Goal: Information Seeking & Learning: Compare options

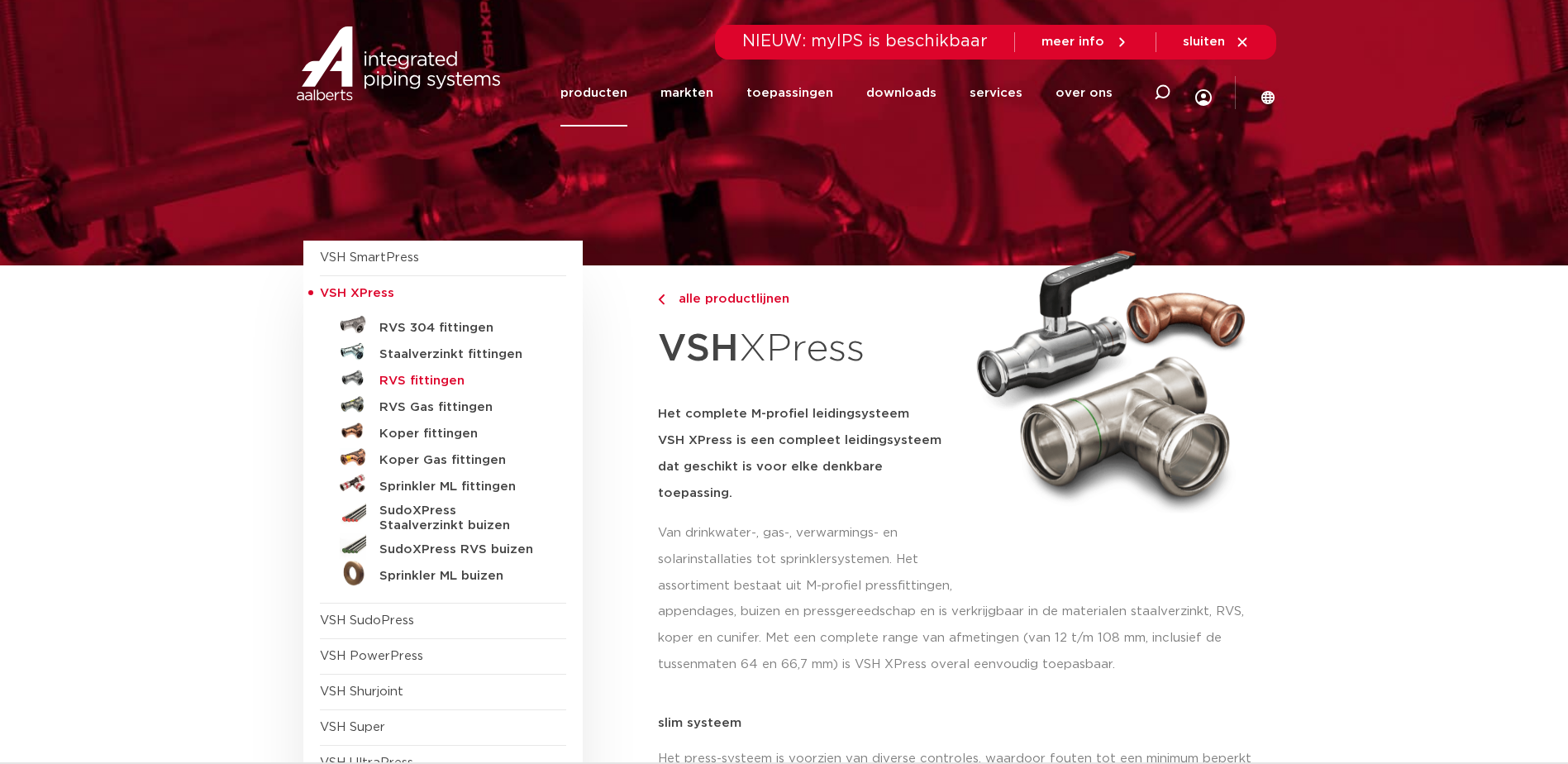
click at [412, 377] on h5 "RVS fittingen" at bounding box center [461, 381] width 164 height 15
click at [438, 327] on h5 "RVS 304 fittingen" at bounding box center [461, 328] width 164 height 15
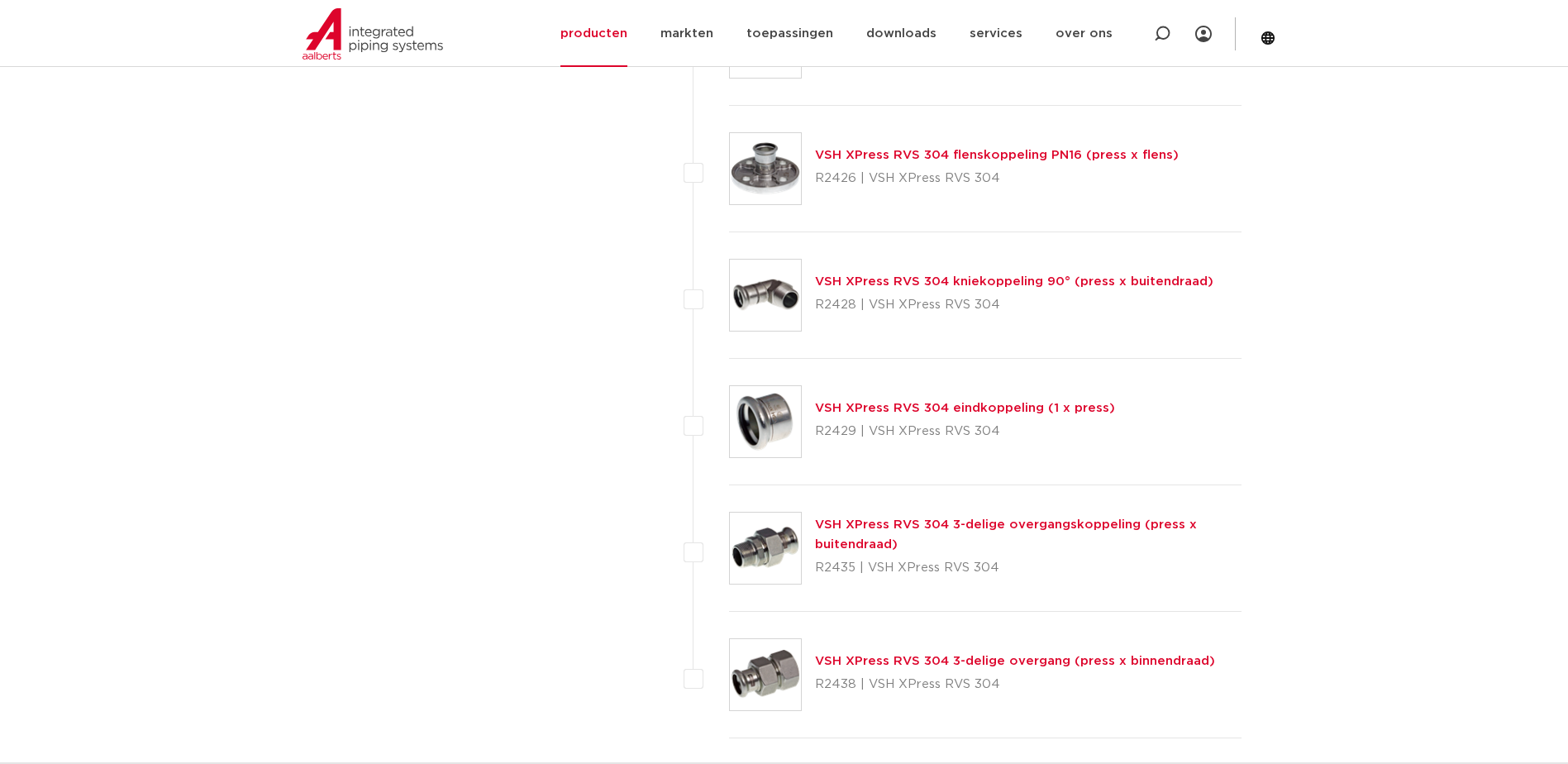
scroll to position [2399, 0]
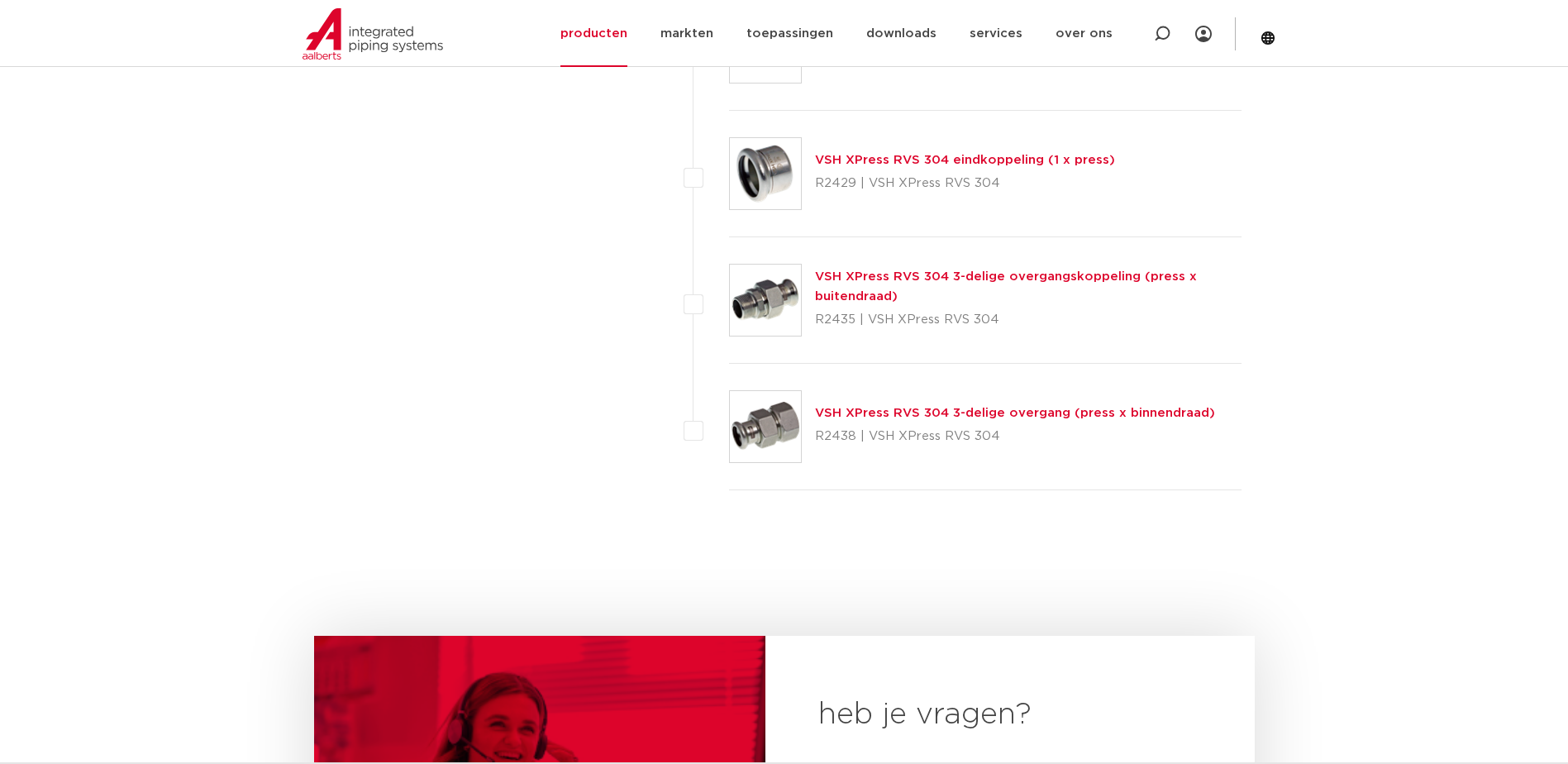
click at [977, 267] on div "VSH XPress RVS 304 3-delige overgangskoppeling (press x buitendraad) R2435 | VS…" at bounding box center [1028, 300] width 427 height 66
click at [980, 272] on link "VSH XPress RVS 304 3-delige overgangskoppeling (press x buitendraad)" at bounding box center [1005, 287] width 382 height 32
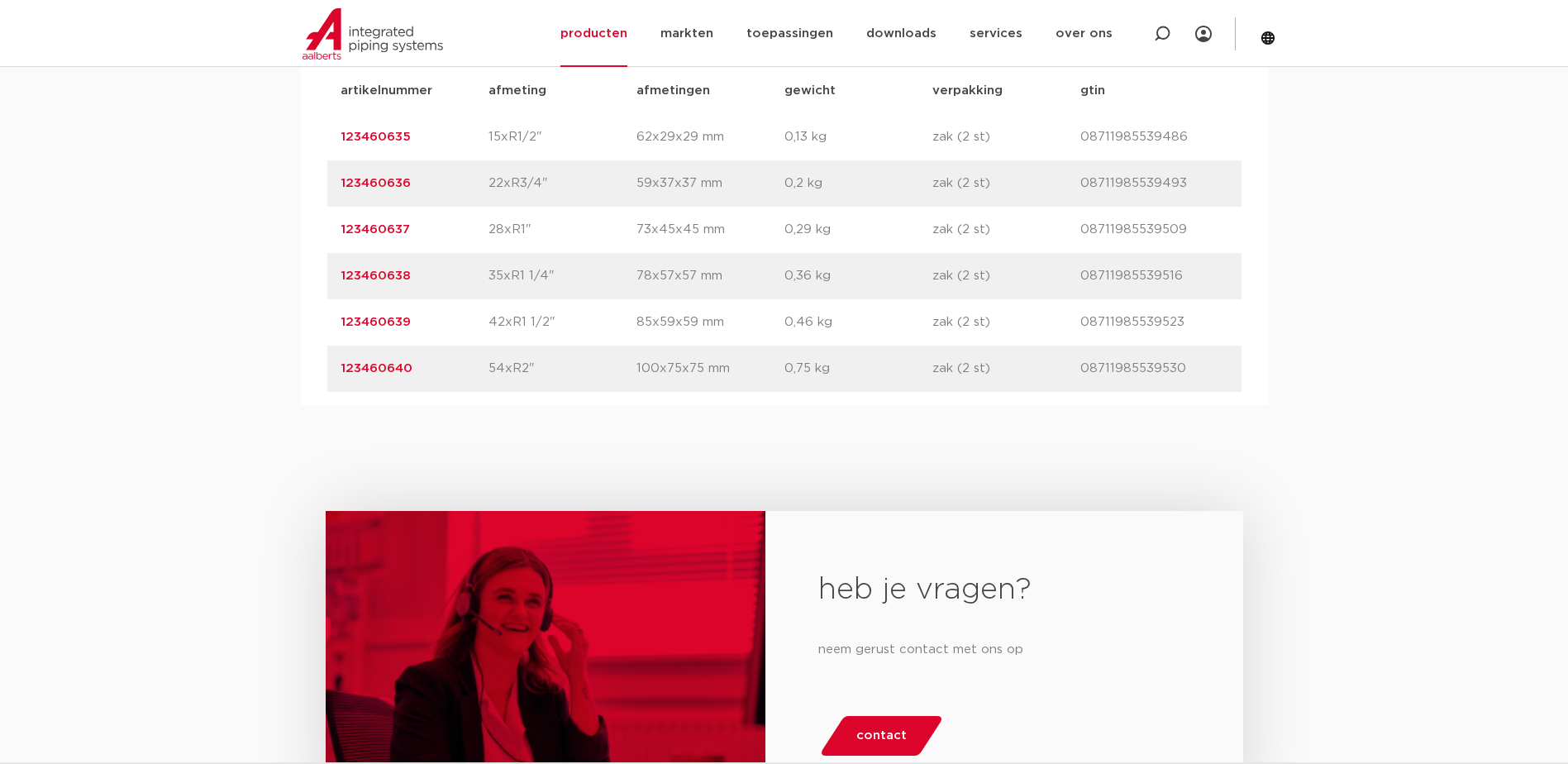
scroll to position [1075, 0]
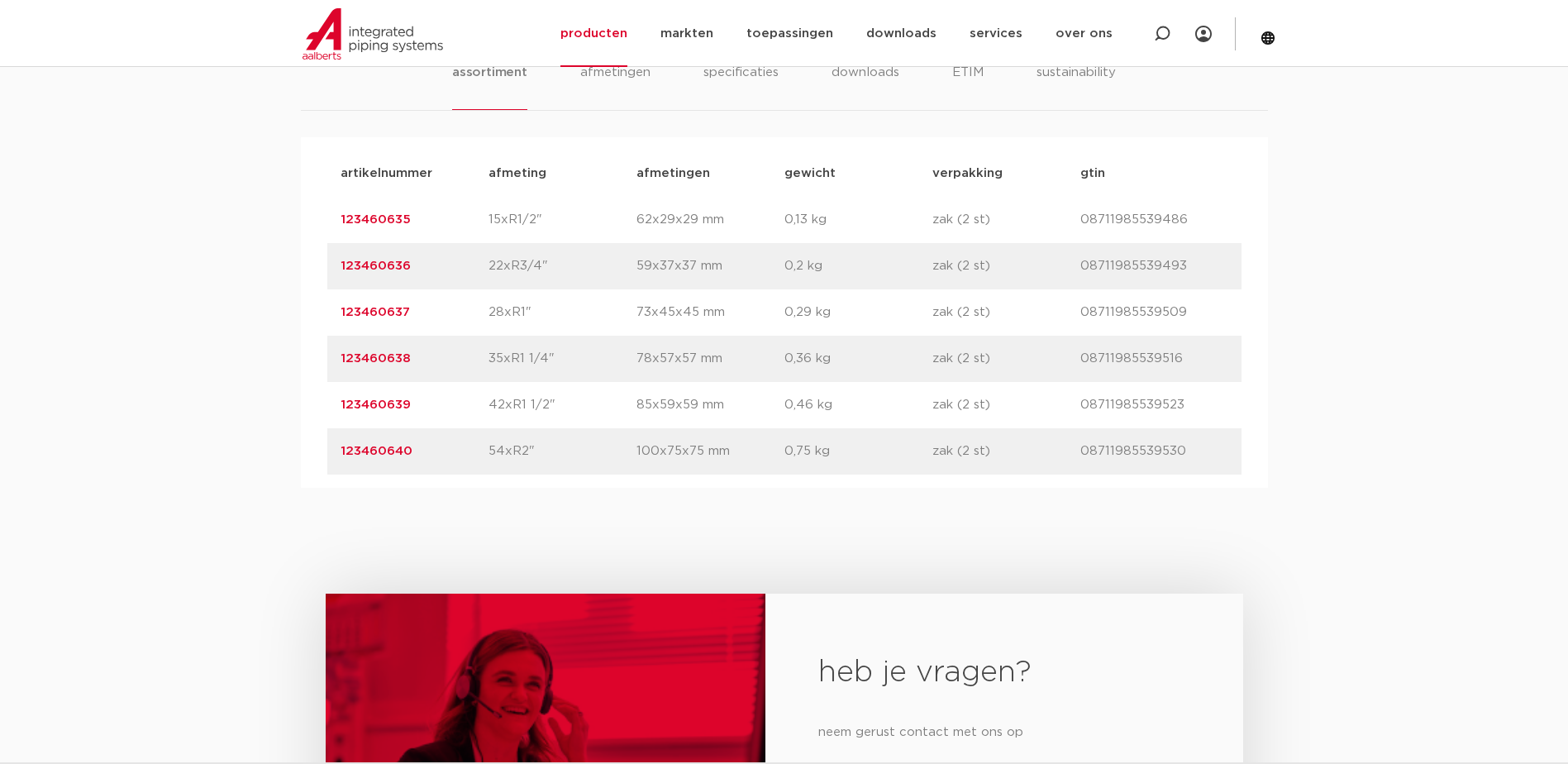
drag, startPoint x: 611, startPoint y: 295, endPoint x: 632, endPoint y: 251, distance: 48.8
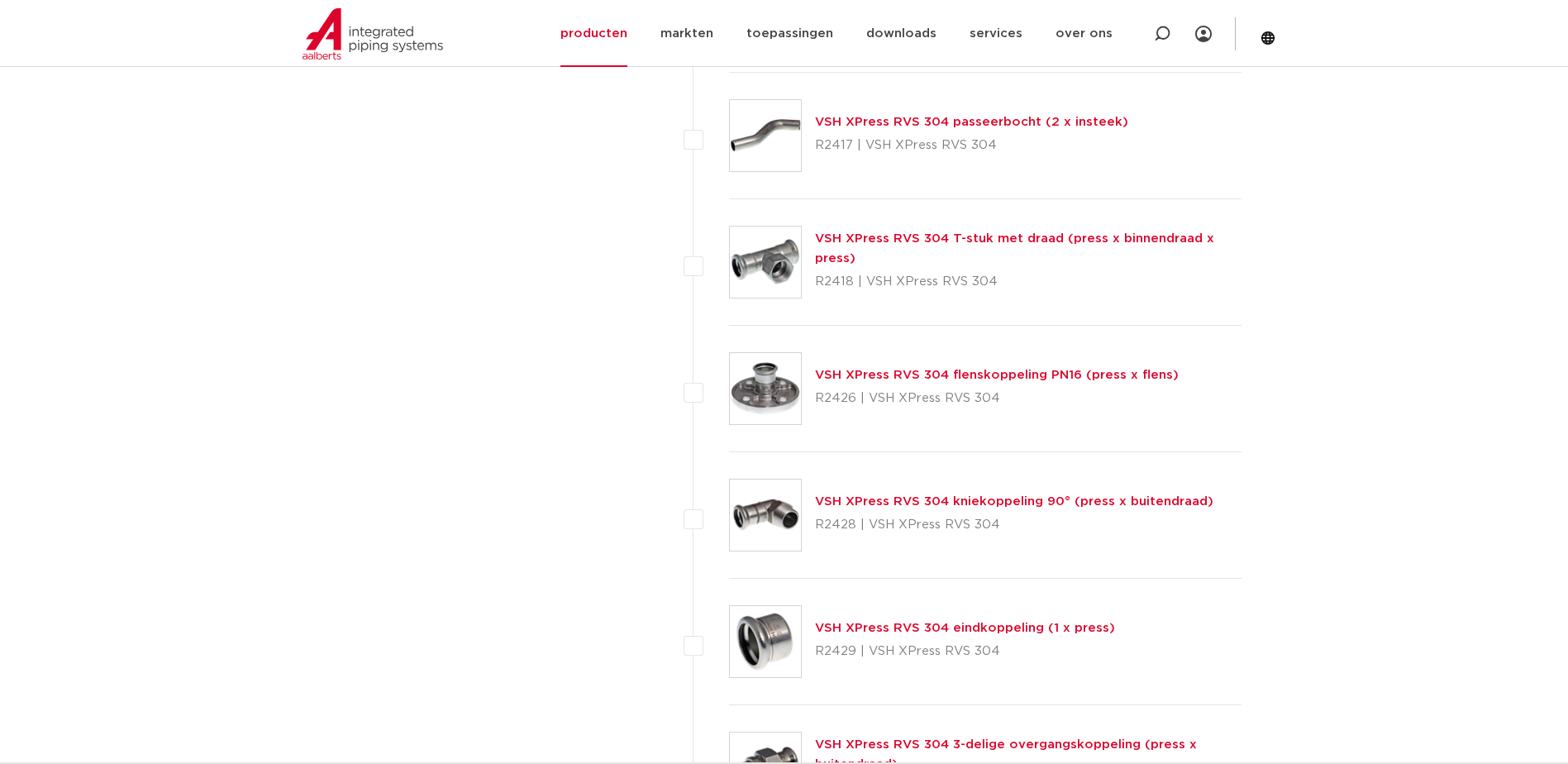
scroll to position [1902, 0]
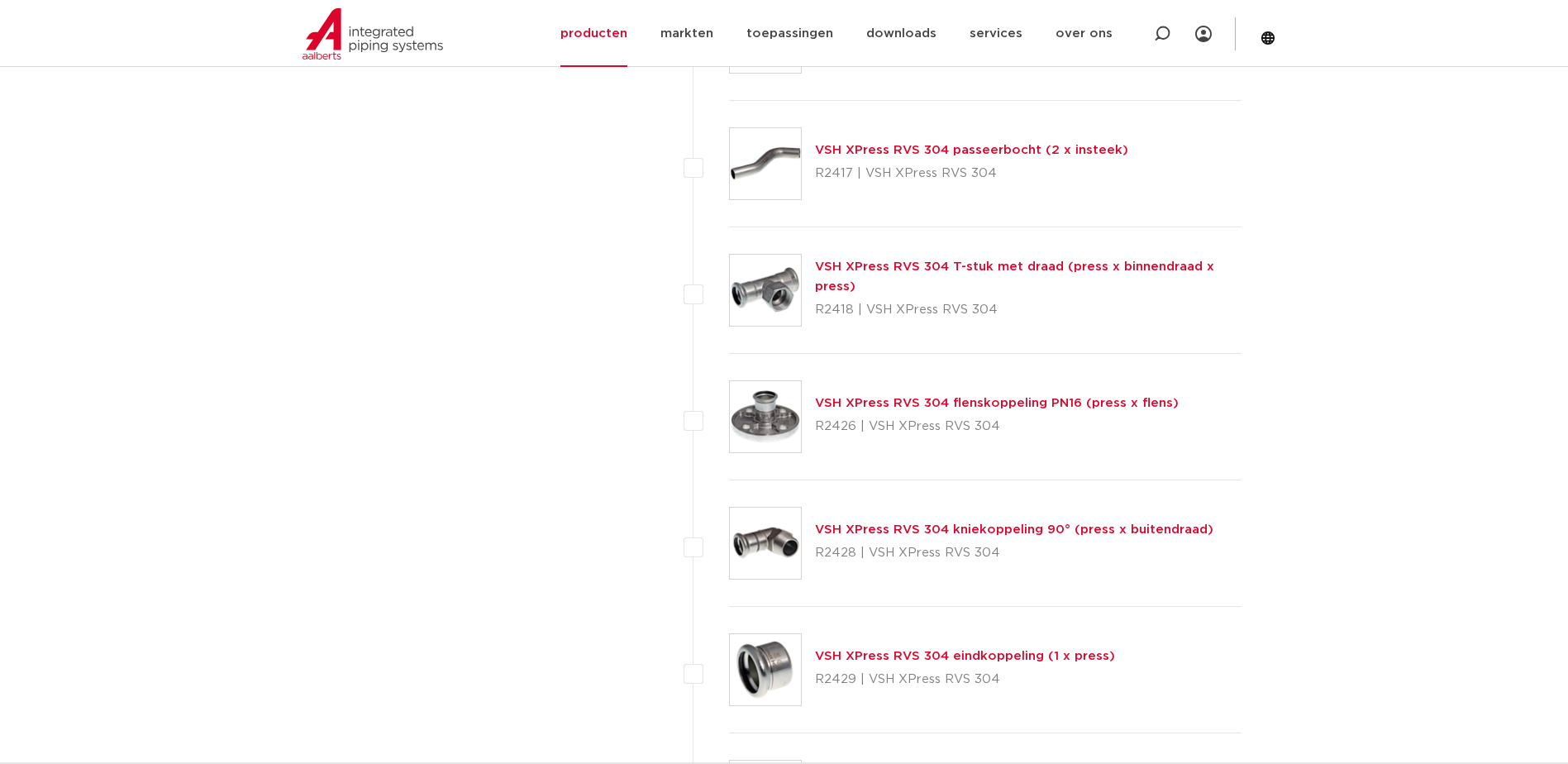
click at [976, 403] on link "VSH XPress RVS 304 flenskoppeling PN16 (press x flens)" at bounding box center [997, 403] width 364 height 13
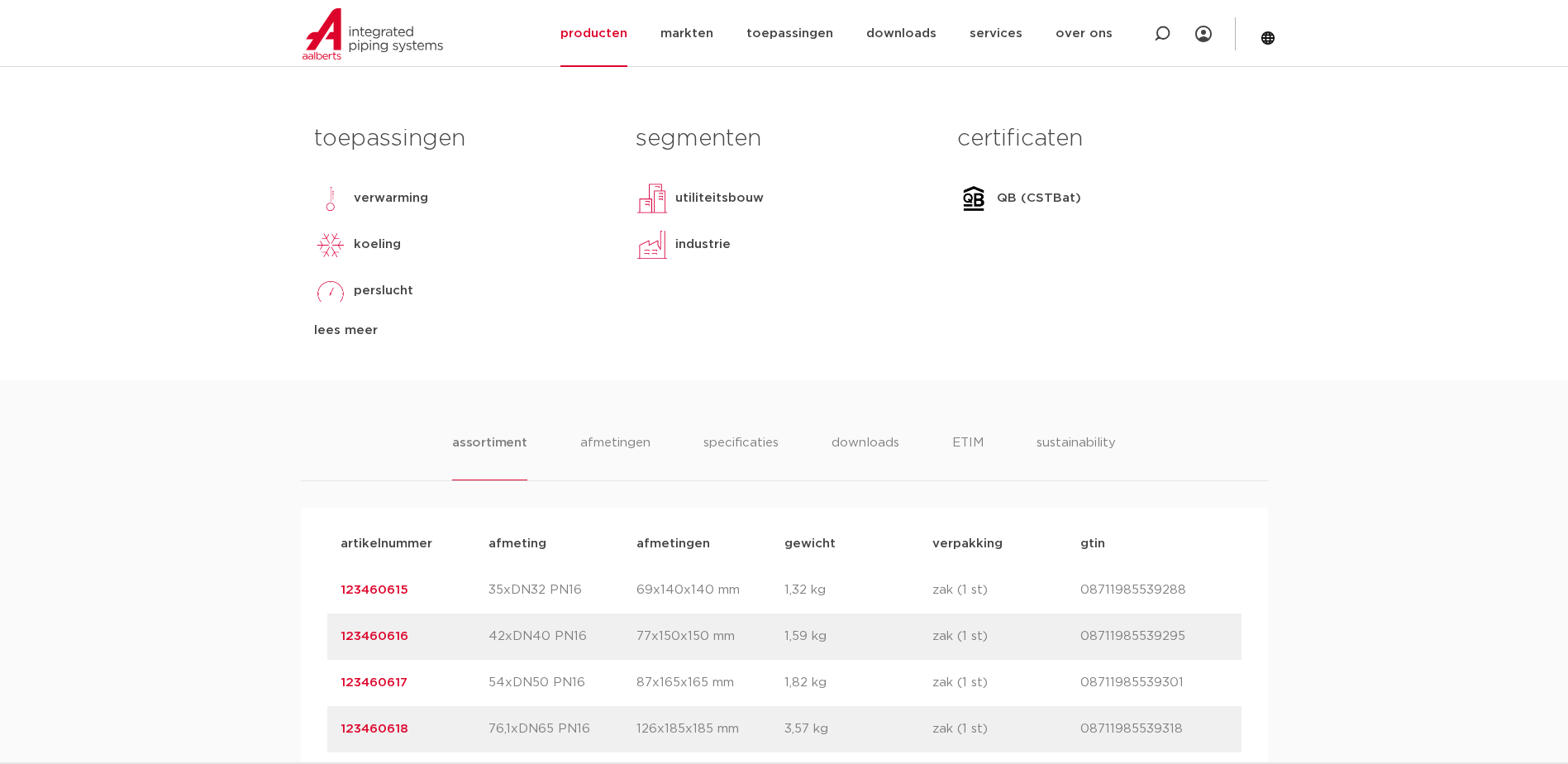
scroll to position [827, 0]
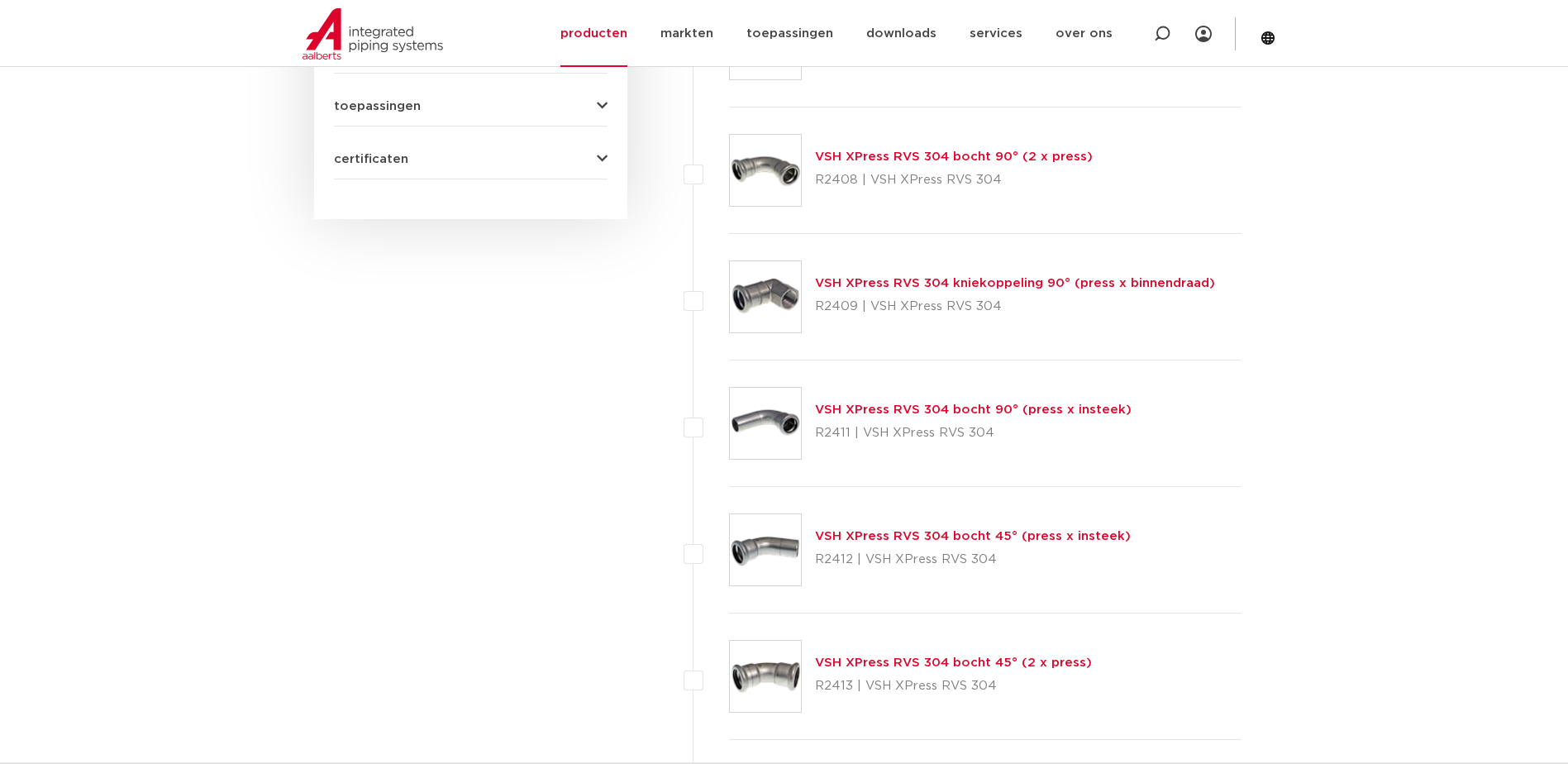
scroll to position [744, 0]
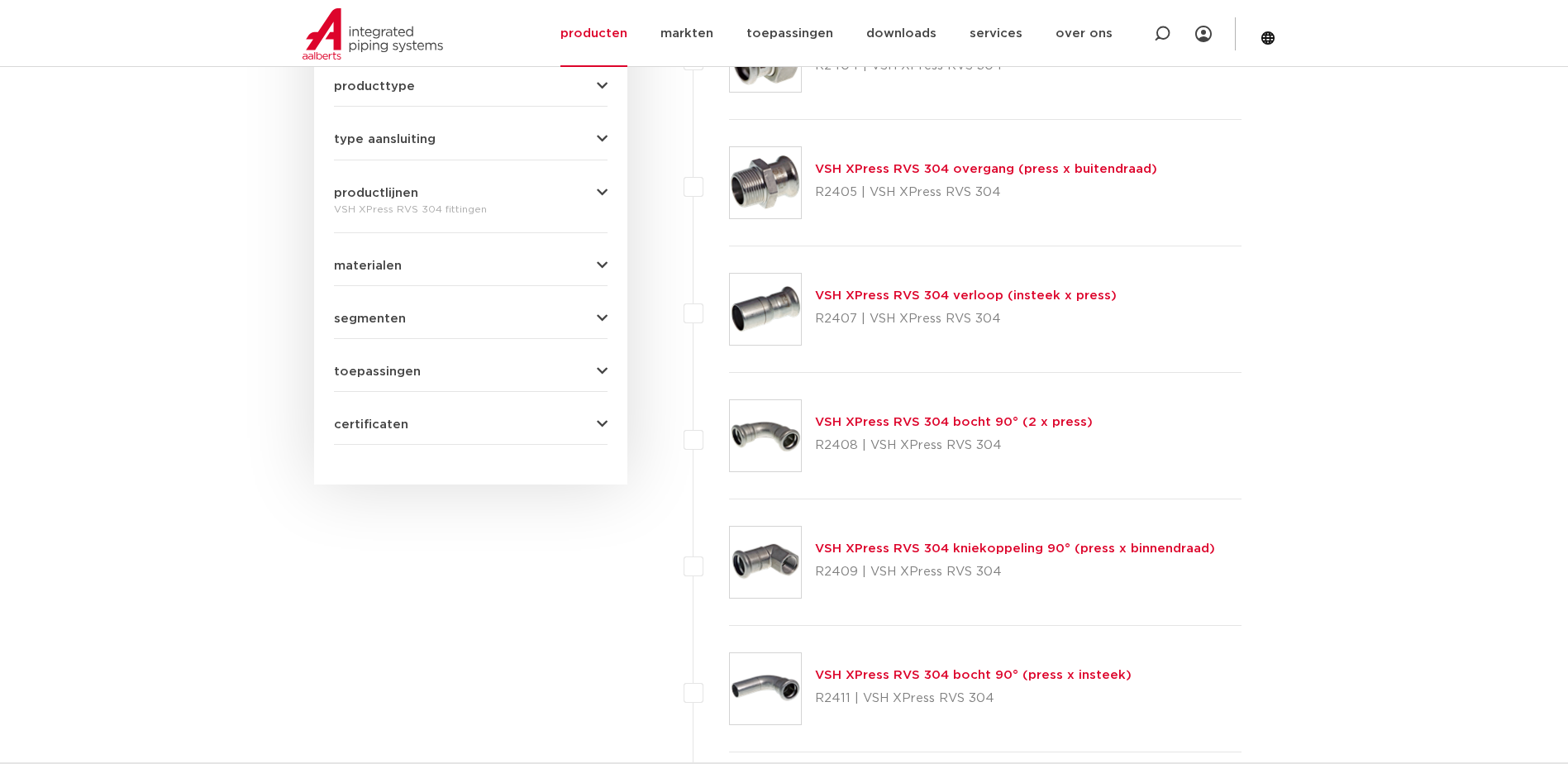
click at [910, 296] on link "VSH XPress RVS 304 verloop (insteek x press)" at bounding box center [965, 296] width 301 height 13
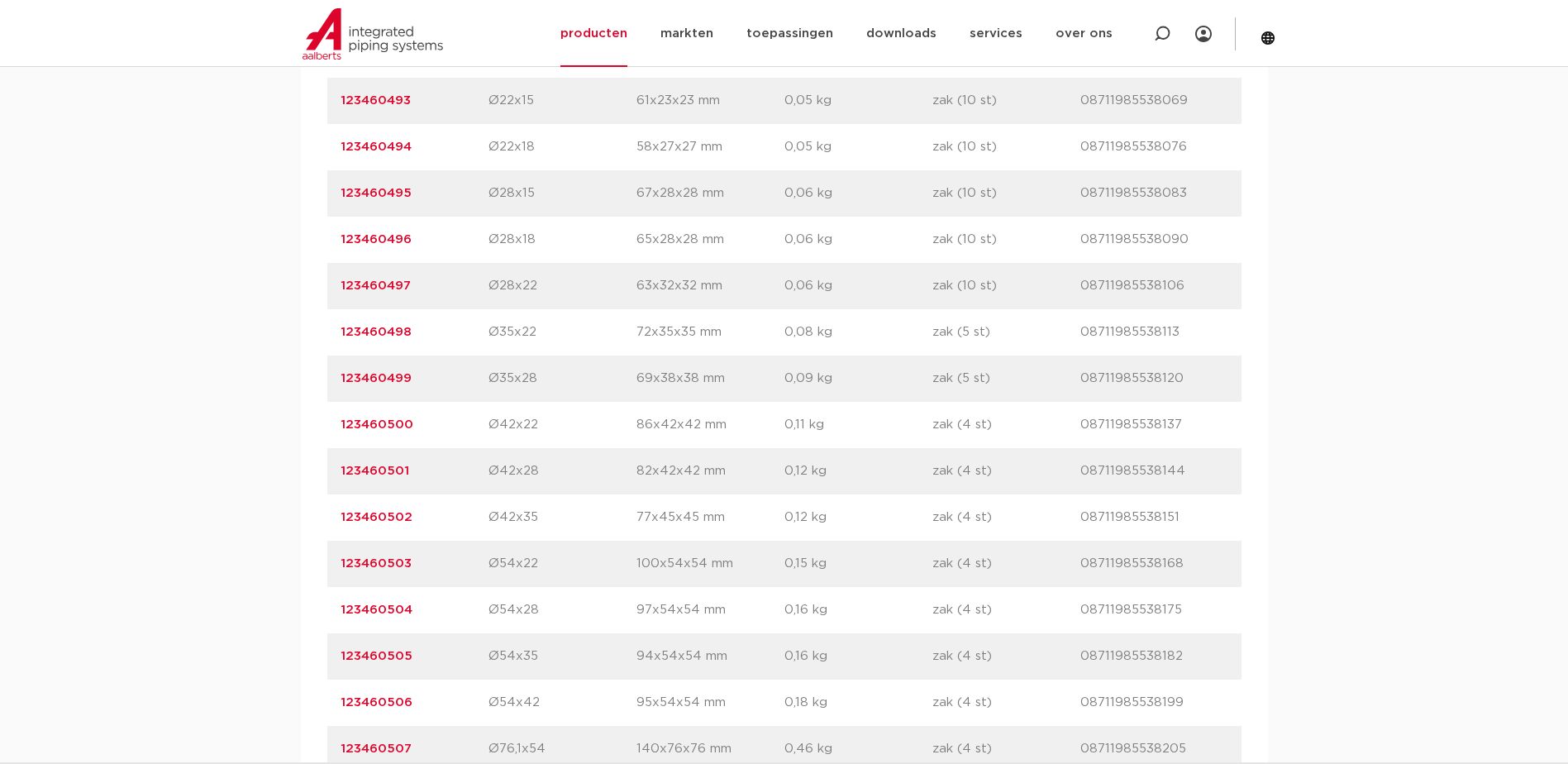
scroll to position [993, 0]
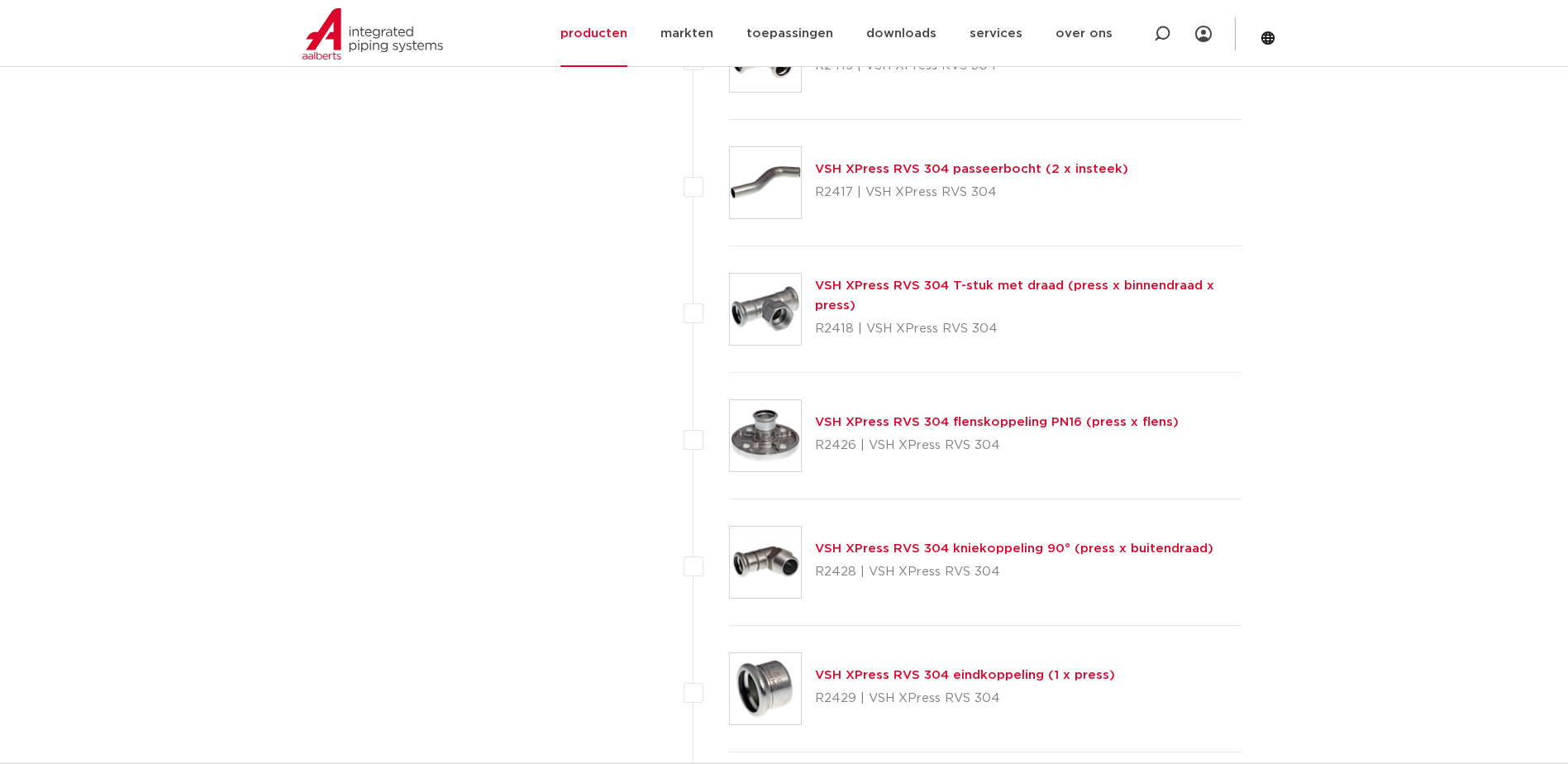
scroll to position [1902, 0]
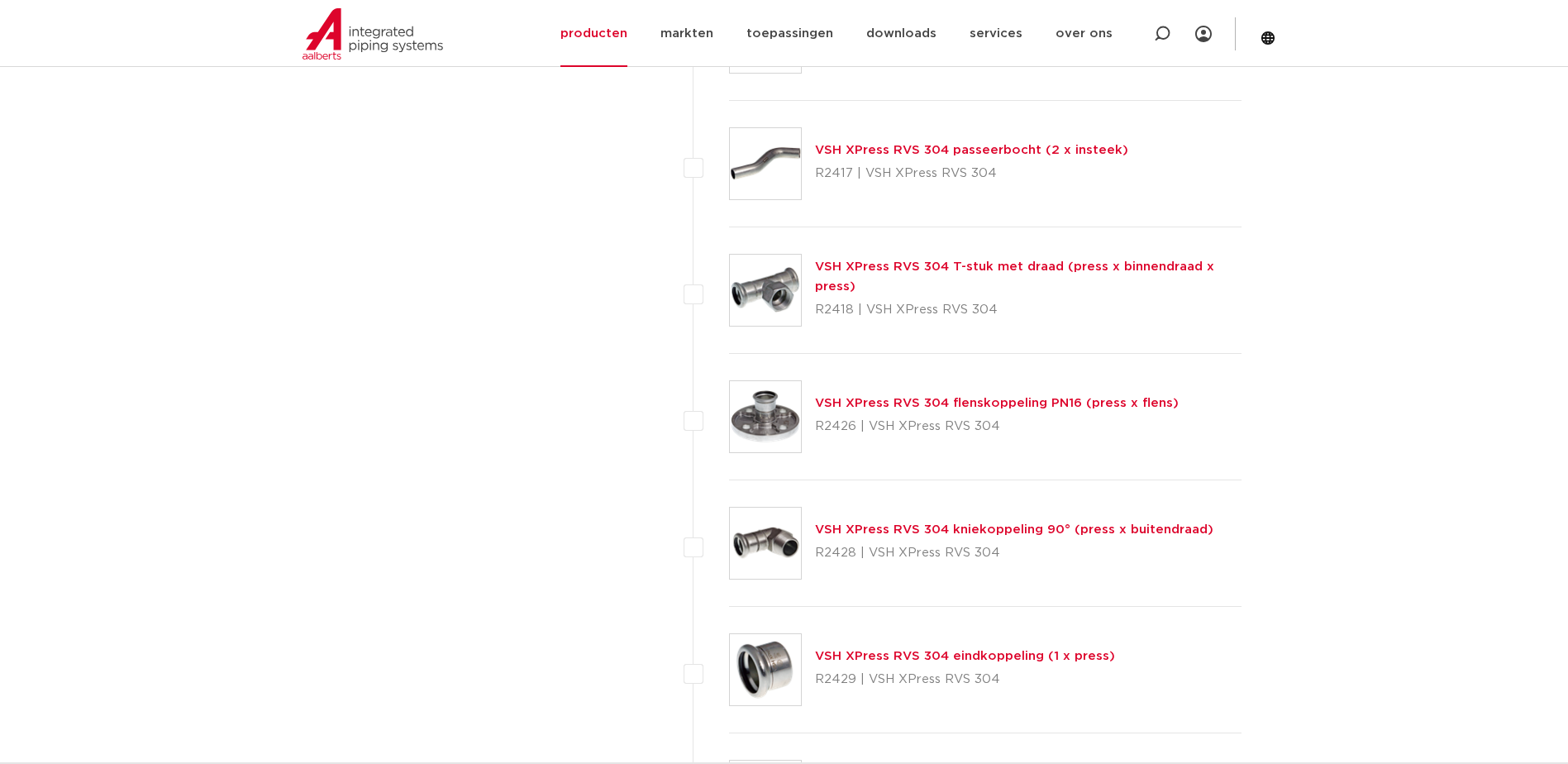
click at [976, 403] on link "VSH XPress RVS 304 flenskoppeling PN16 (press x flens)" at bounding box center [997, 403] width 364 height 13
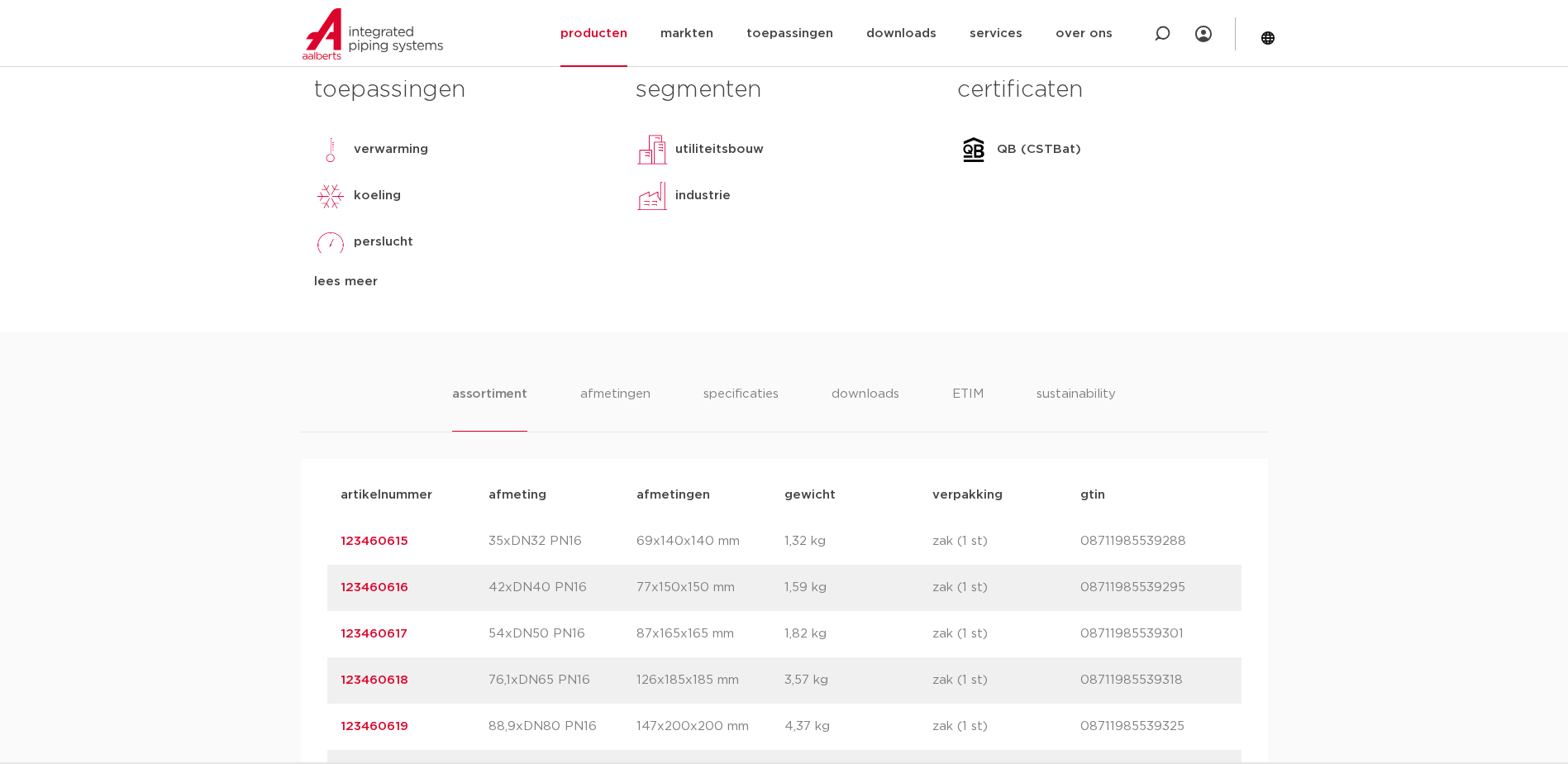
scroll to position [993, 0]
